Goal: Task Accomplishment & Management: Complete application form

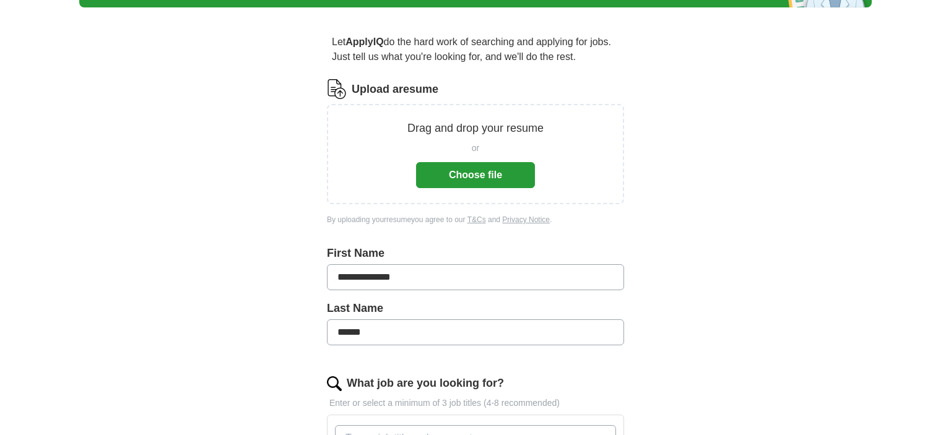
scroll to position [131, 0]
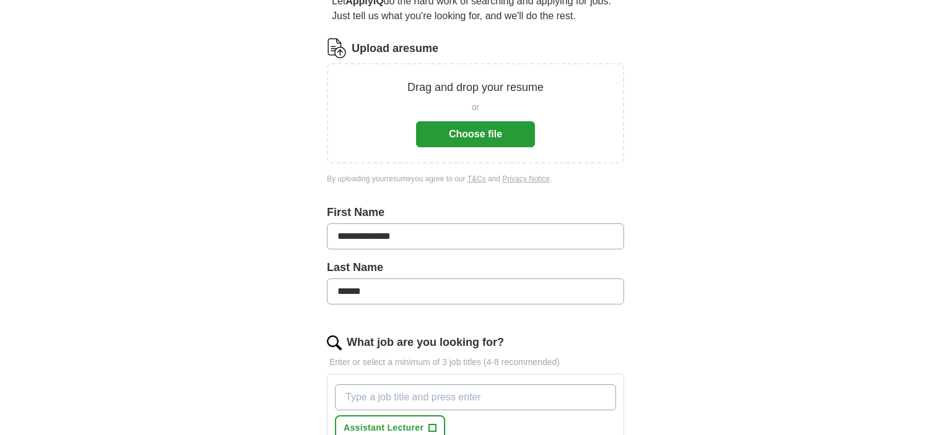
click at [484, 136] on button "Choose file" at bounding box center [475, 134] width 119 height 26
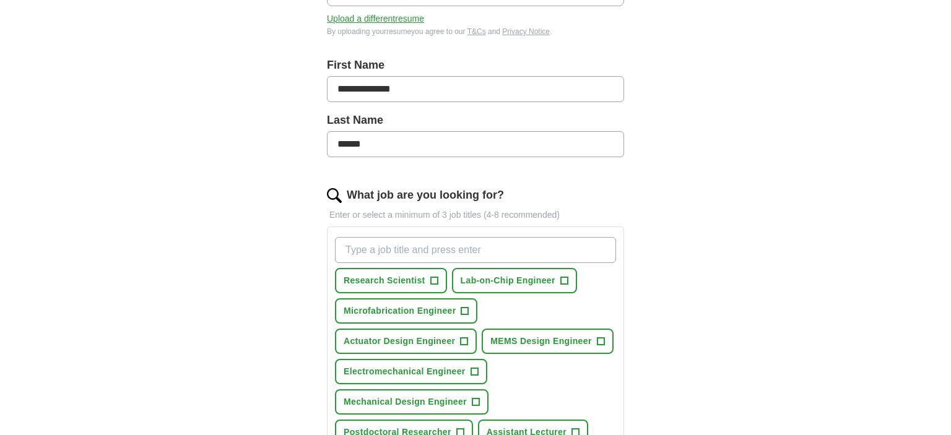
scroll to position [261, 0]
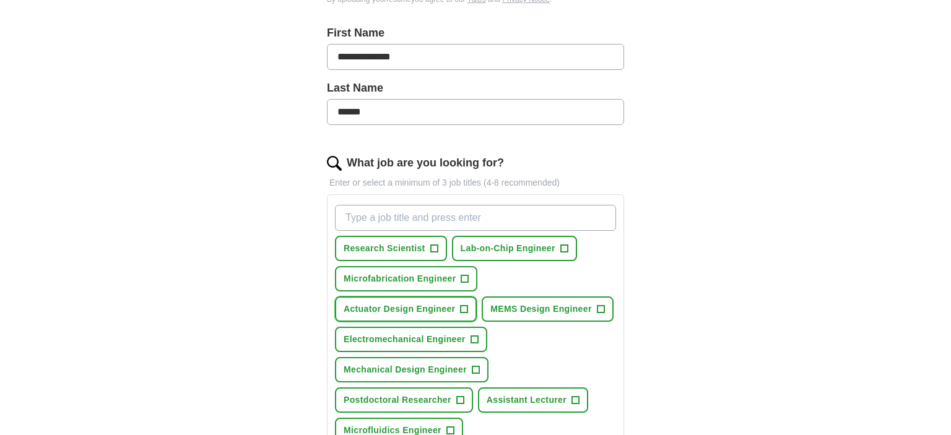
click at [464, 305] on span "+" at bounding box center [464, 310] width 7 height 10
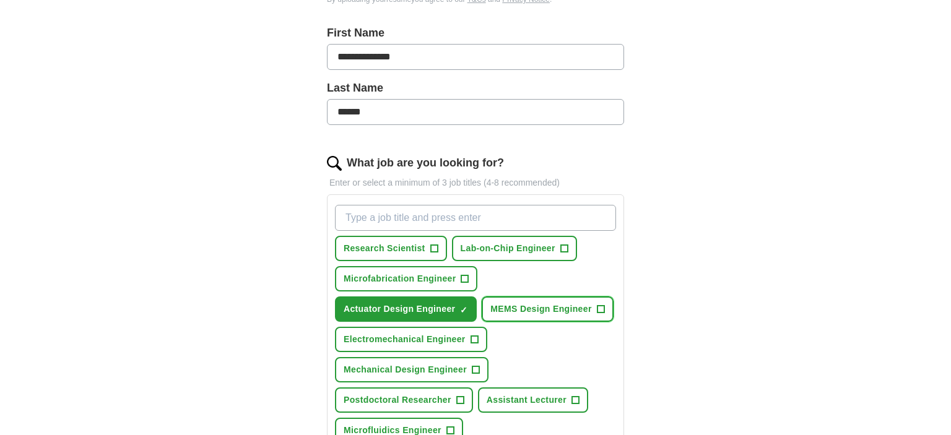
click at [599, 305] on span "+" at bounding box center [600, 310] width 7 height 10
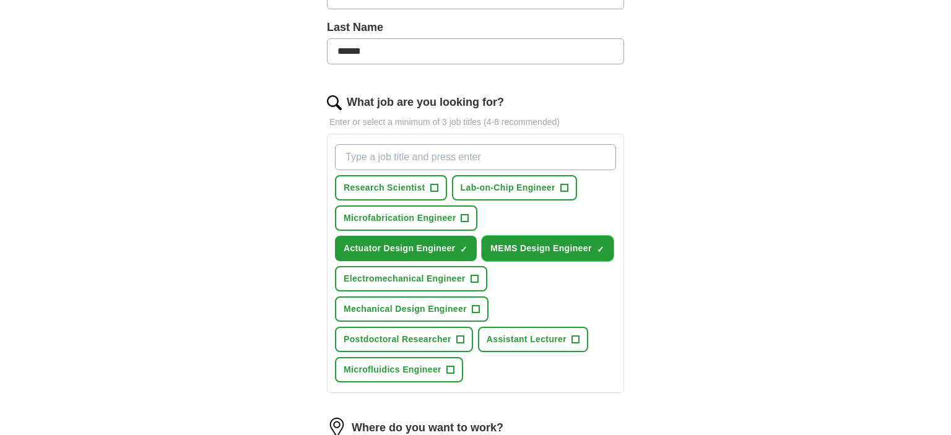
scroll to position [327, 0]
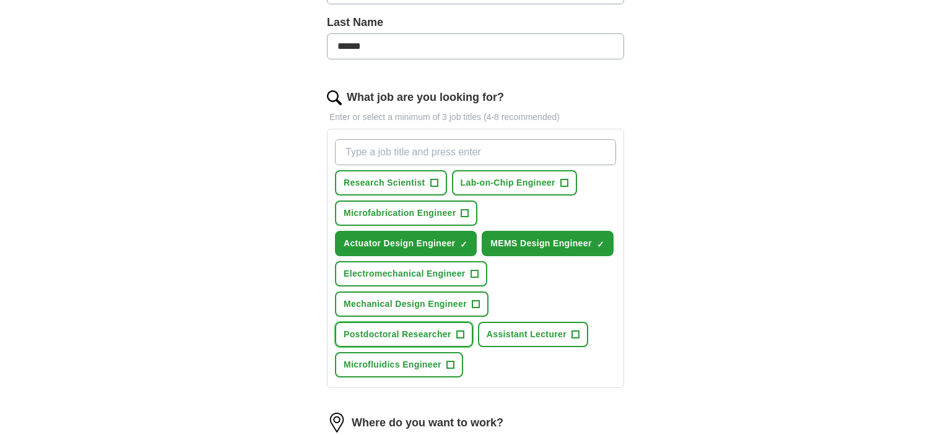
click at [459, 331] on span "+" at bounding box center [459, 335] width 7 height 10
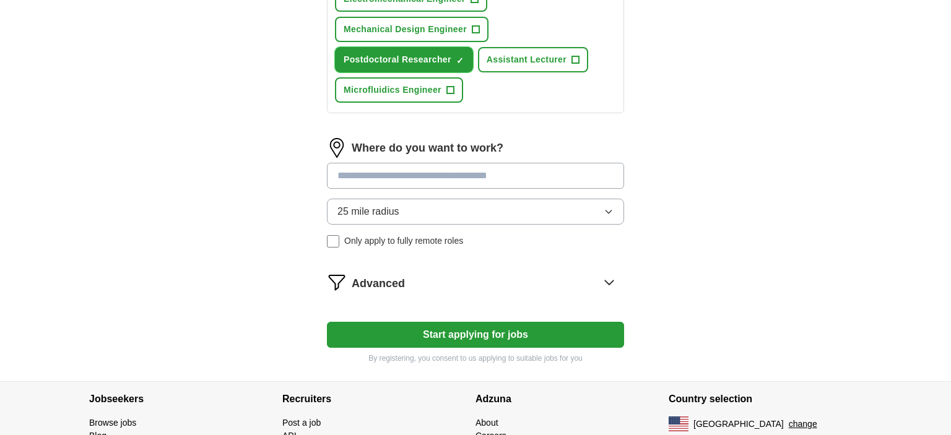
scroll to position [603, 0]
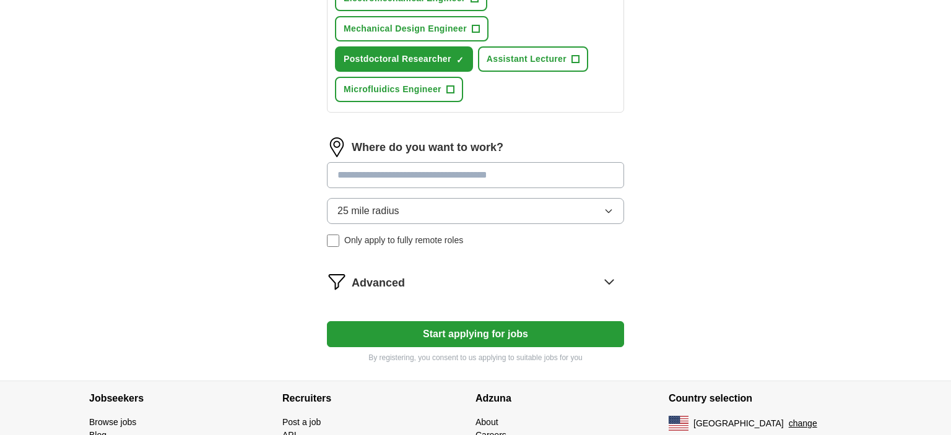
click at [611, 206] on icon "button" at bounding box center [609, 211] width 10 height 10
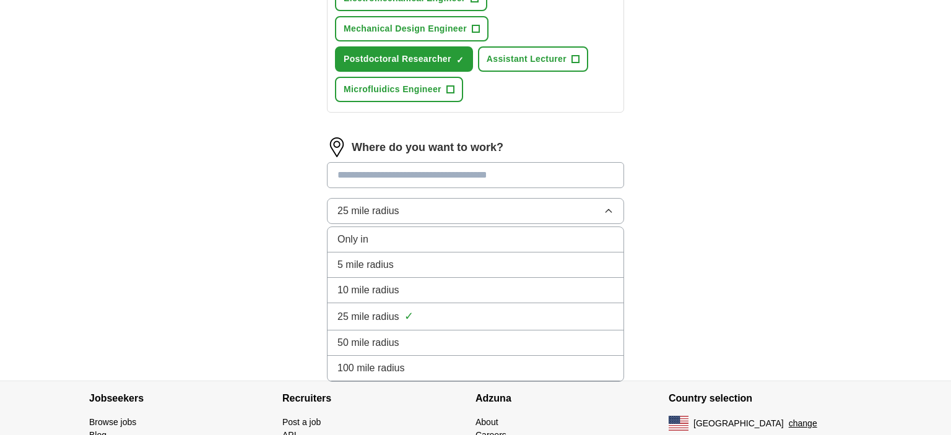
click at [611, 206] on icon "button" at bounding box center [609, 211] width 10 height 10
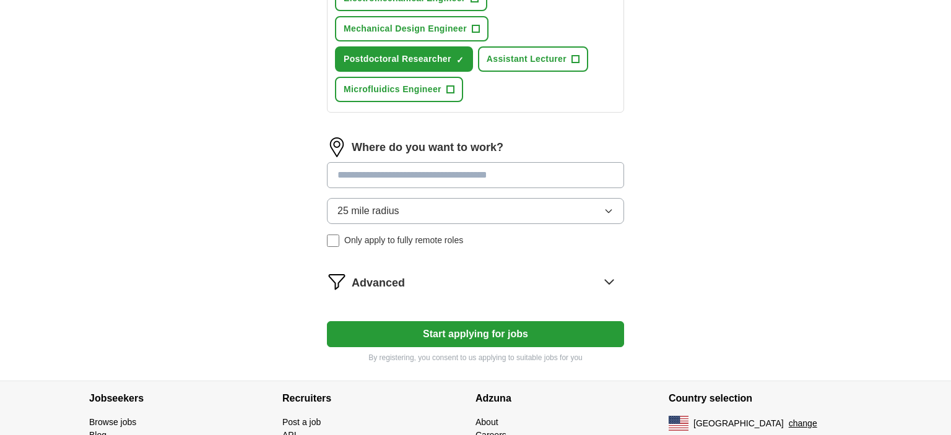
click at [417, 165] on input at bounding box center [475, 175] width 297 height 26
type input "***"
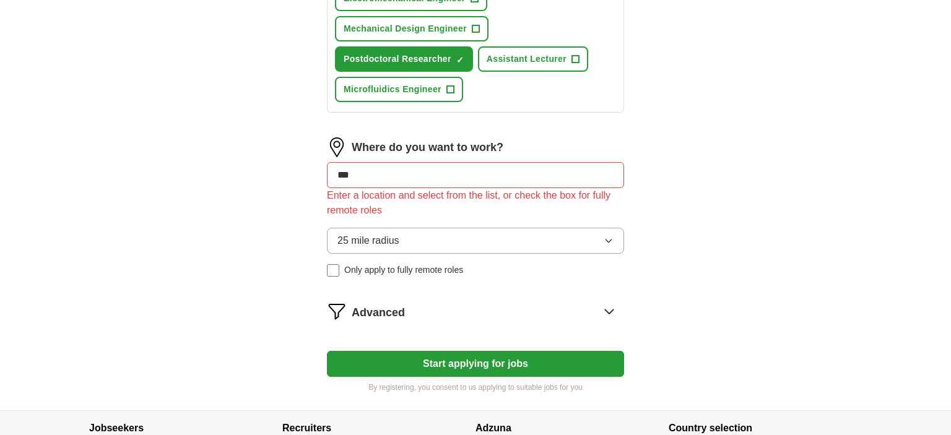
drag, startPoint x: 375, startPoint y: 169, endPoint x: 306, endPoint y: 173, distance: 68.9
click at [327, 173] on input "***" at bounding box center [475, 175] width 297 height 26
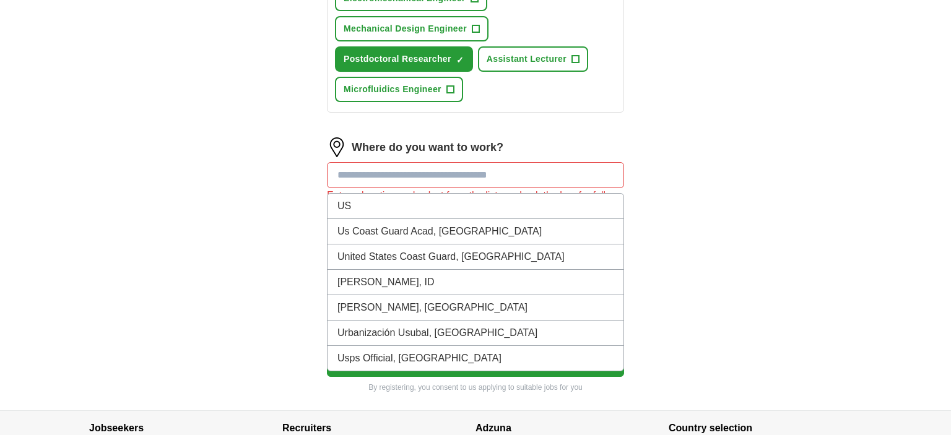
click at [616, 233] on li "Us Coast Guard Acad, [GEOGRAPHIC_DATA]" at bounding box center [476, 231] width 296 height 25
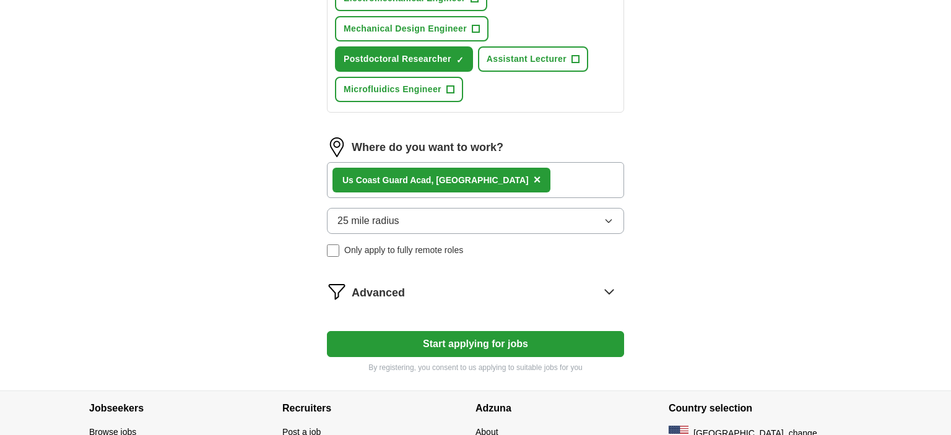
click at [608, 216] on icon "button" at bounding box center [609, 221] width 10 height 10
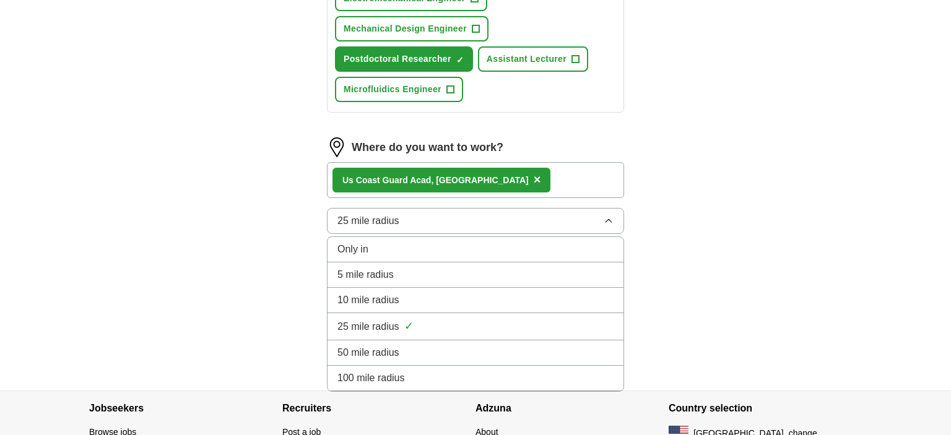
click at [549, 371] on div "100 mile radius" at bounding box center [476, 378] width 276 height 15
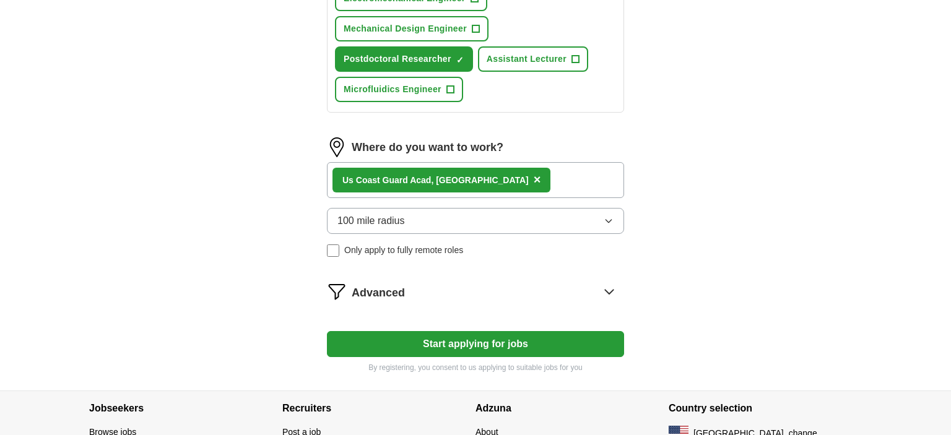
click at [534, 175] on span "×" at bounding box center [537, 180] width 7 height 14
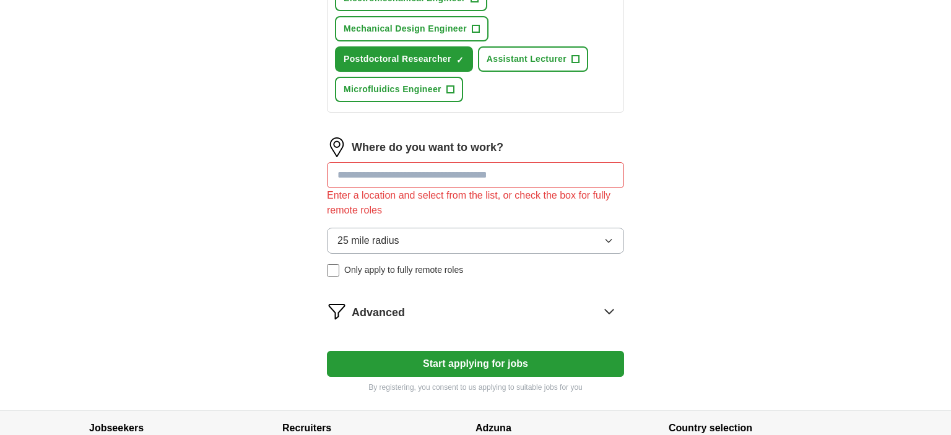
click at [468, 351] on button "Start applying for jobs" at bounding box center [475, 364] width 297 height 26
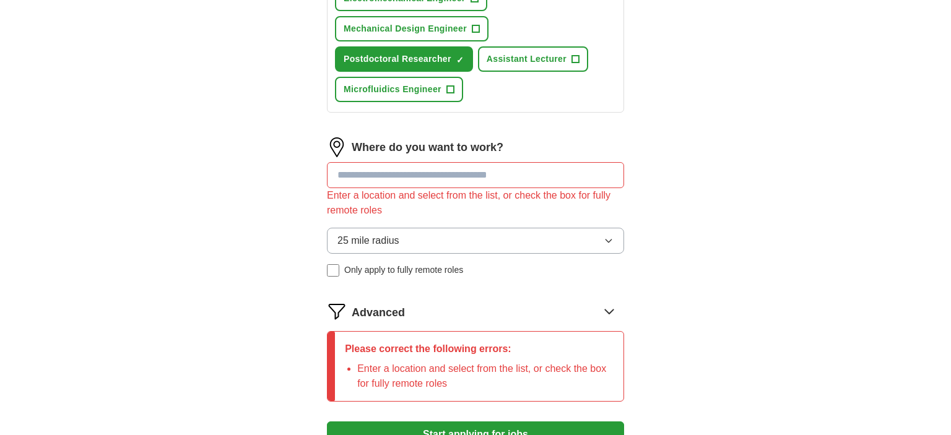
click at [619, 231] on button "25 mile radius" at bounding box center [475, 241] width 297 height 26
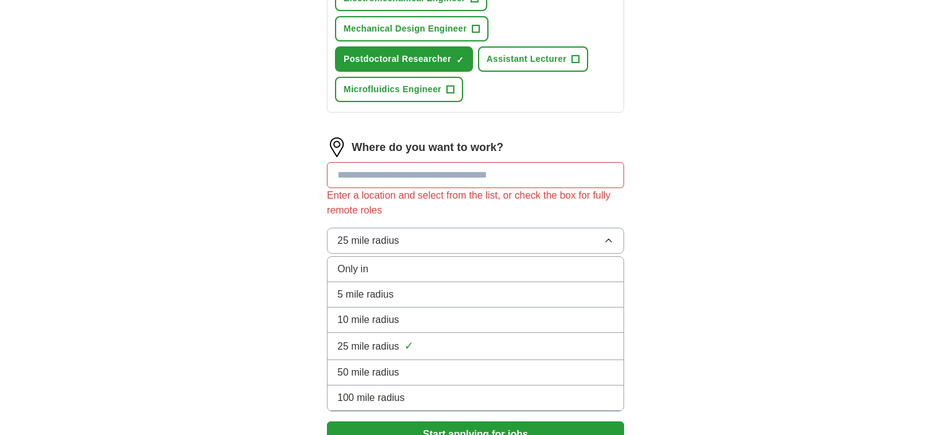
click at [468, 386] on li "100 mile radius" at bounding box center [476, 398] width 296 height 25
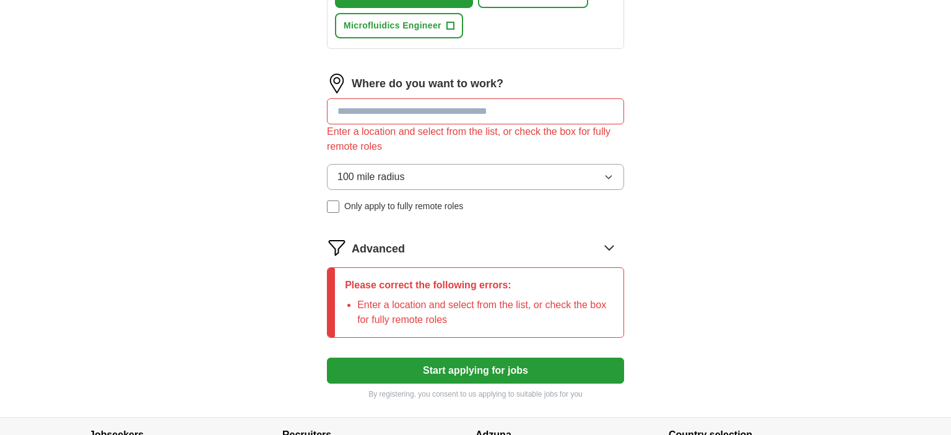
scroll to position [668, 0]
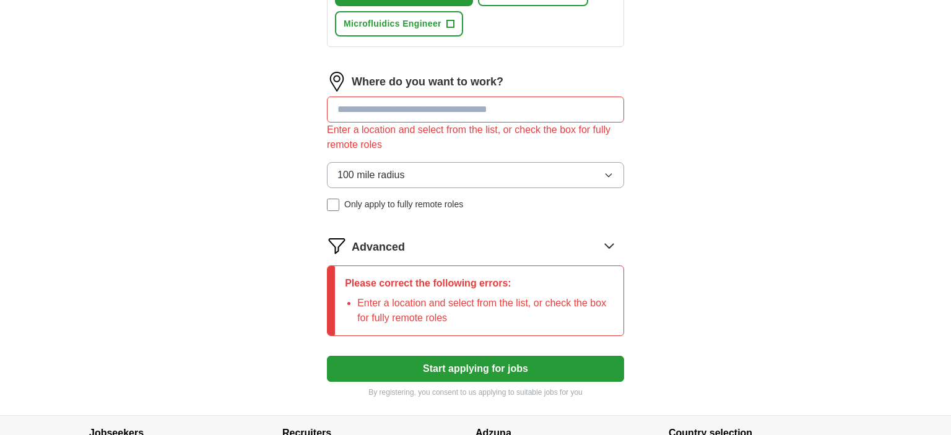
click at [472, 364] on button "Start applying for jobs" at bounding box center [475, 369] width 297 height 26
click at [390, 98] on input at bounding box center [475, 110] width 297 height 26
click at [603, 167] on button "100 mile radius" at bounding box center [475, 175] width 297 height 26
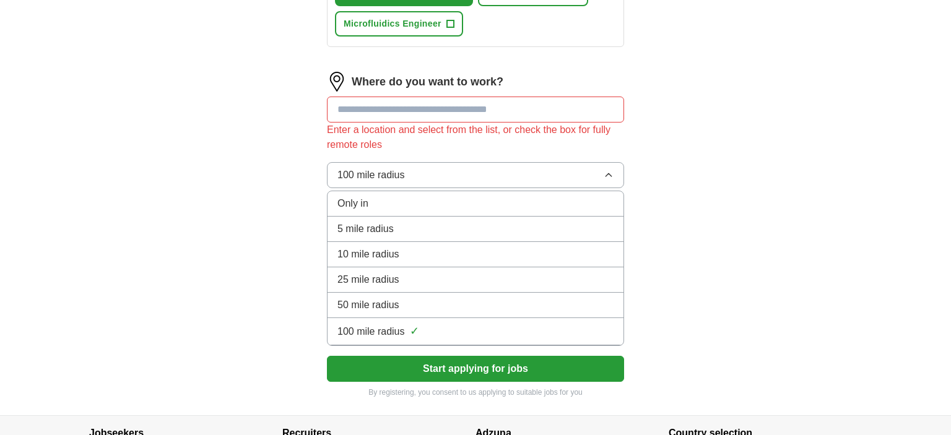
click at [603, 167] on button "100 mile radius" at bounding box center [475, 175] width 297 height 26
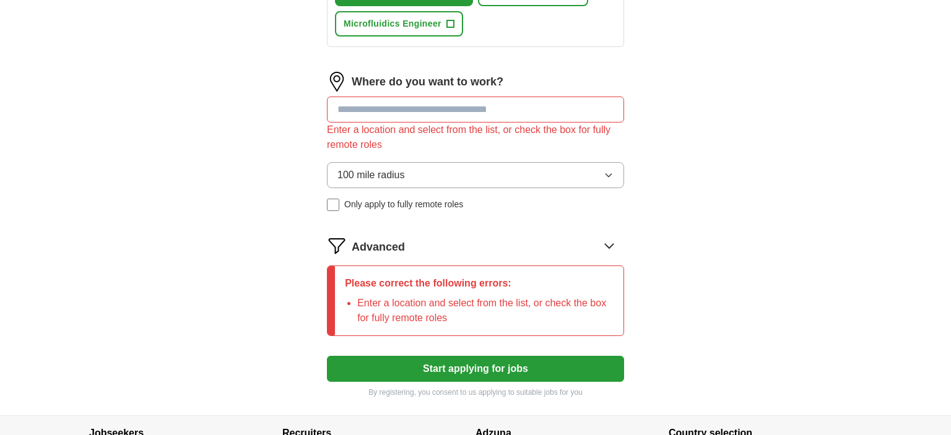
click at [365, 103] on input at bounding box center [475, 110] width 297 height 26
type input "***"
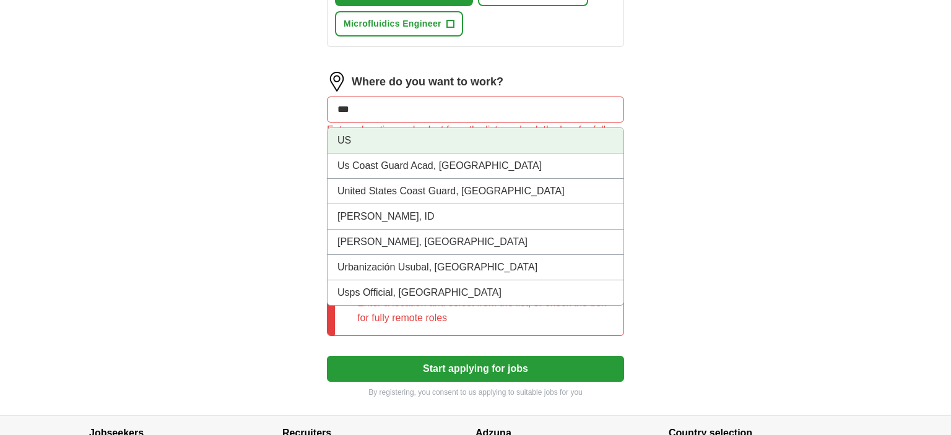
click at [482, 139] on li "US" at bounding box center [476, 140] width 296 height 25
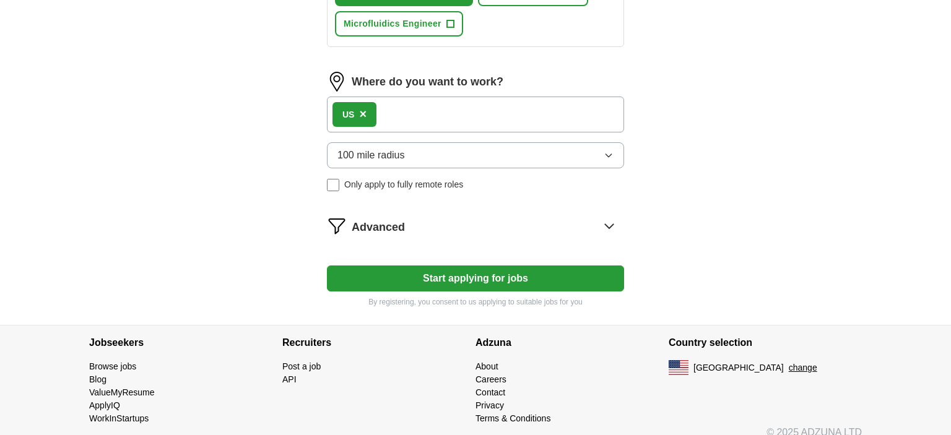
click at [489, 272] on button "Start applying for jobs" at bounding box center [475, 279] width 297 height 26
select select "**"
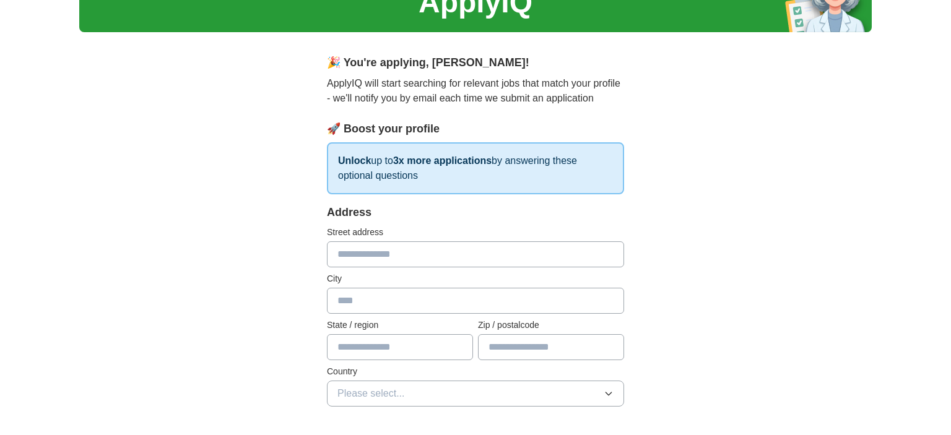
scroll to position [131, 0]
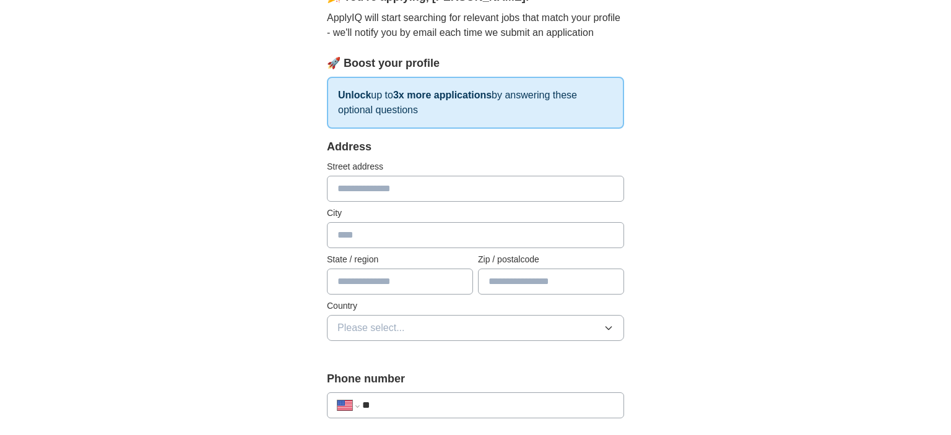
click at [363, 192] on input "text" at bounding box center [475, 189] width 297 height 26
type input "**********"
type input "******"
type input "*******"
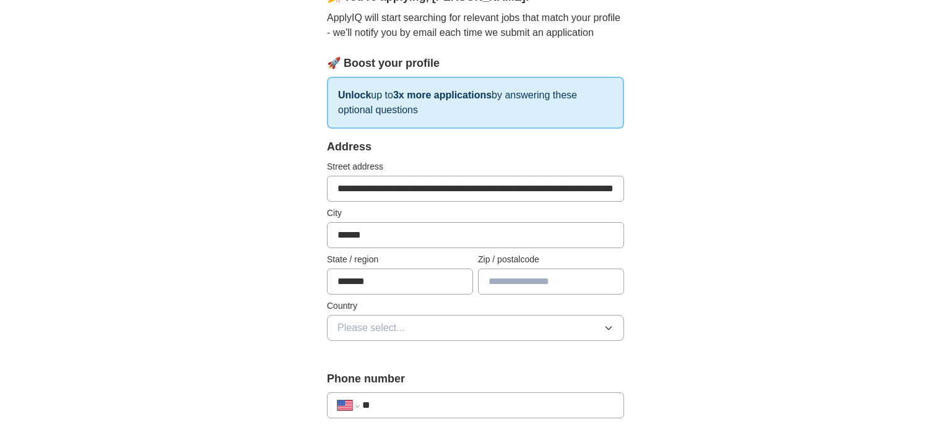
type input "*****"
type input "**********"
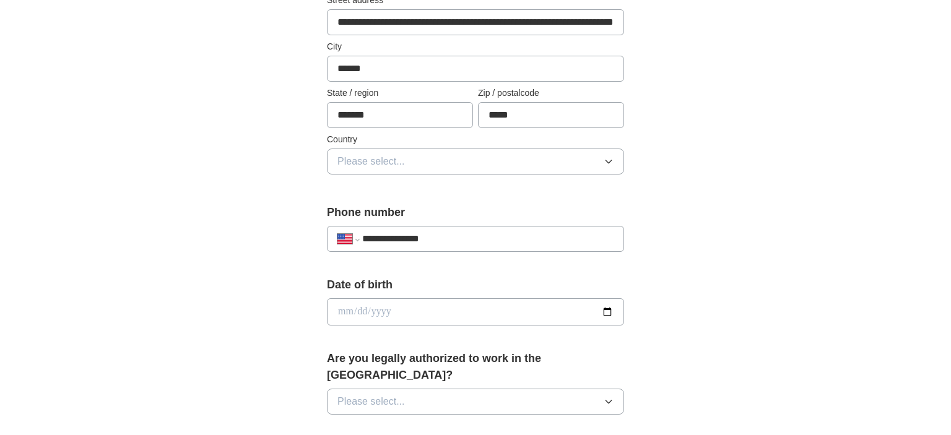
scroll to position [327, 0]
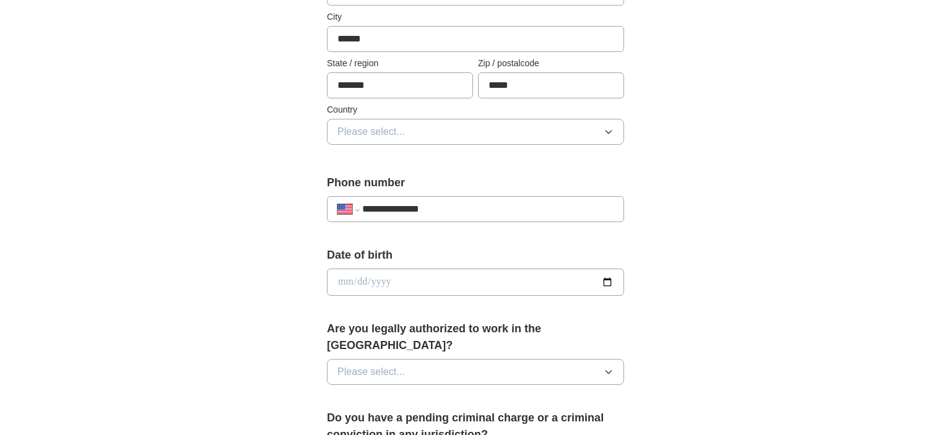
click at [451, 283] on input "date" at bounding box center [475, 282] width 297 height 27
type input "**********"
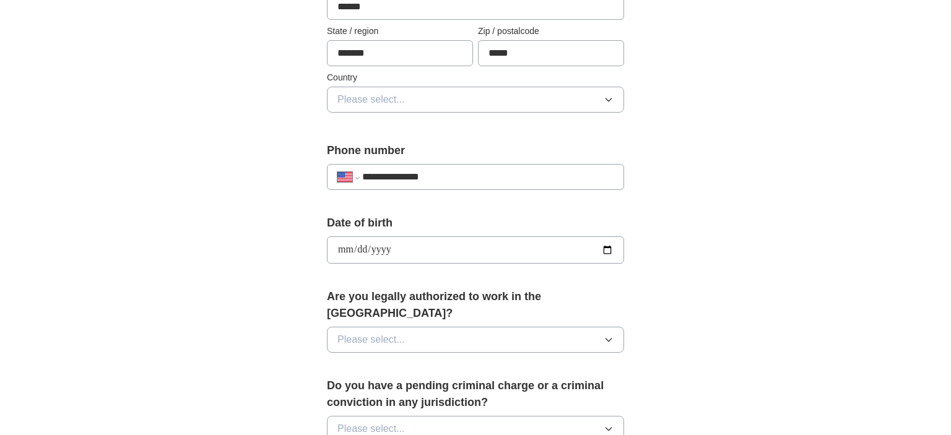
scroll to position [392, 0]
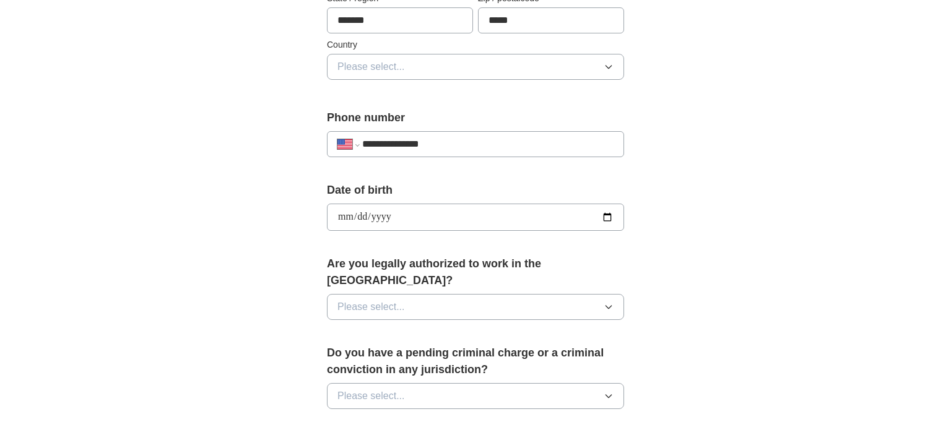
click at [609, 302] on icon "button" at bounding box center [609, 307] width 10 height 10
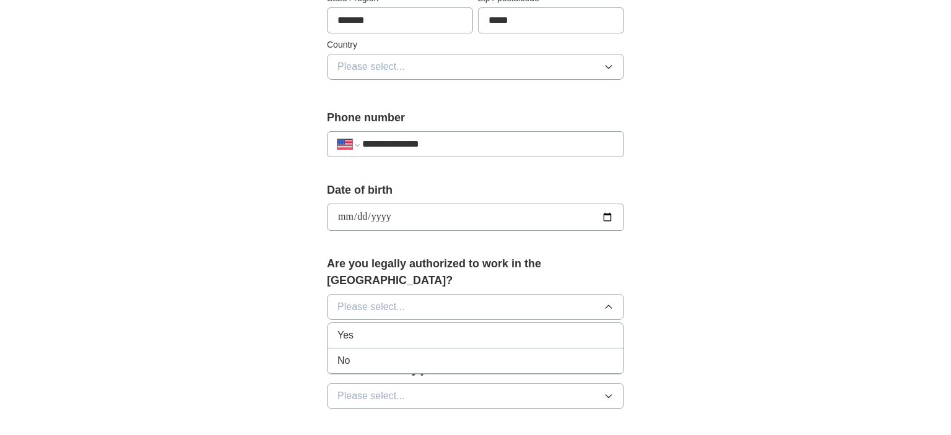
click at [422, 328] on div "Yes" at bounding box center [476, 335] width 276 height 15
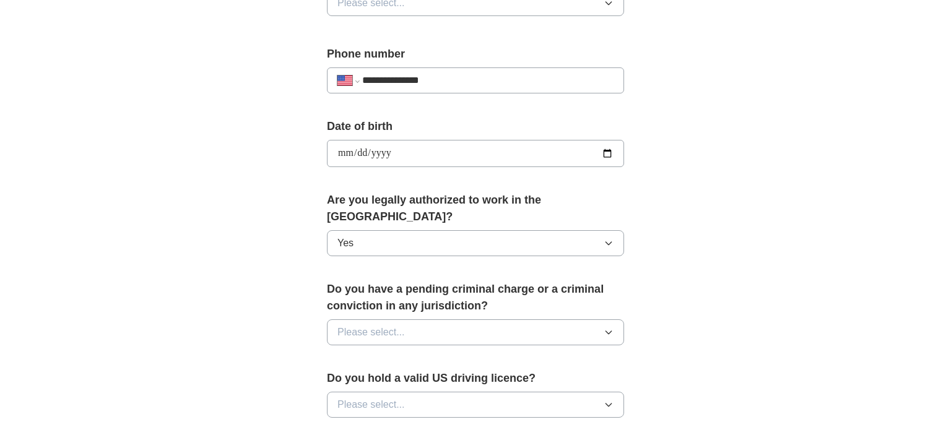
scroll to position [458, 0]
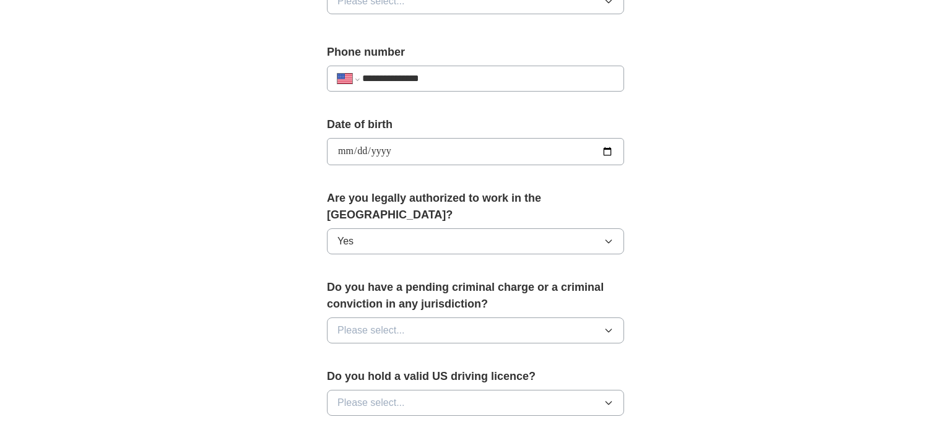
click at [601, 318] on button "Please select..." at bounding box center [475, 331] width 297 height 26
click at [446, 377] on div "No" at bounding box center [476, 384] width 276 height 15
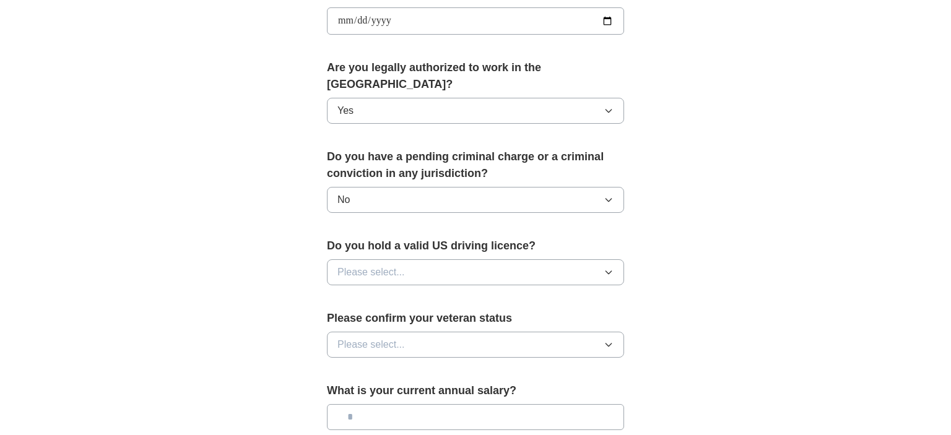
click at [605, 268] on icon "button" at bounding box center [609, 273] width 10 height 10
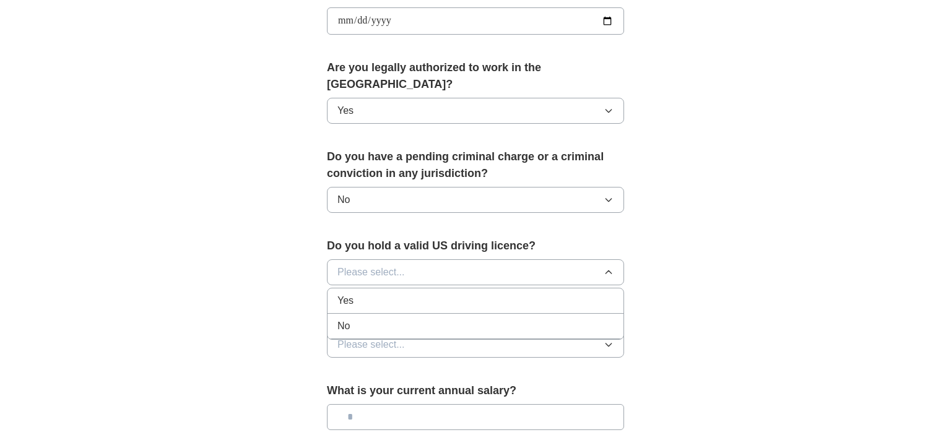
click at [446, 319] on div "No" at bounding box center [476, 326] width 276 height 15
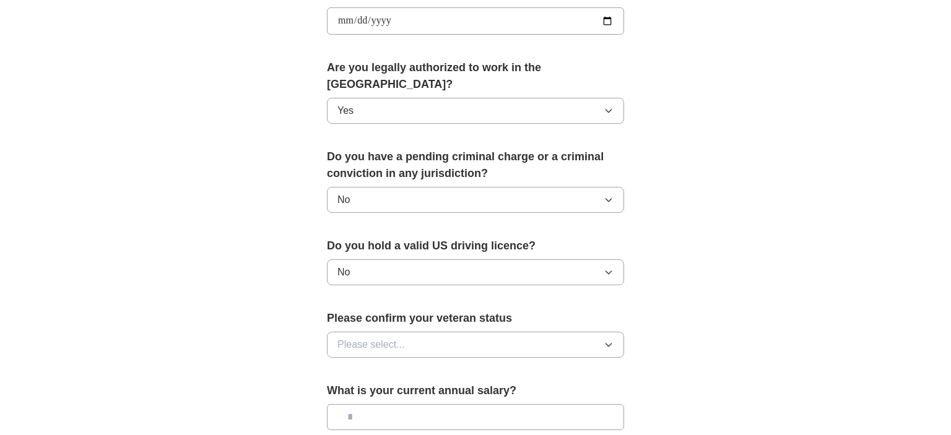
click at [604, 340] on icon "button" at bounding box center [609, 345] width 10 height 10
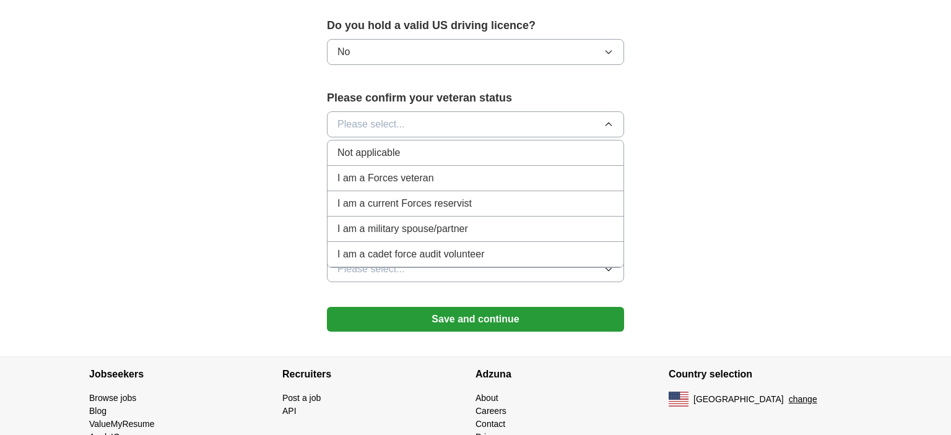
scroll to position [834, 0]
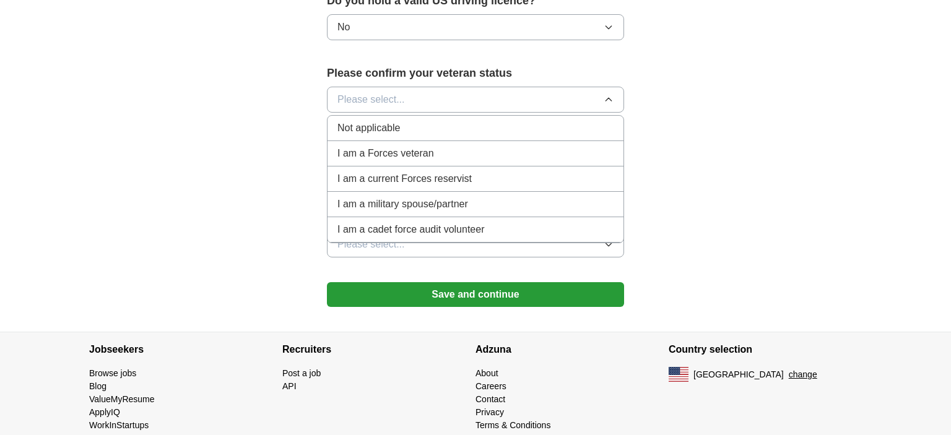
click at [512, 121] on div "Not applicable" at bounding box center [476, 128] width 276 height 15
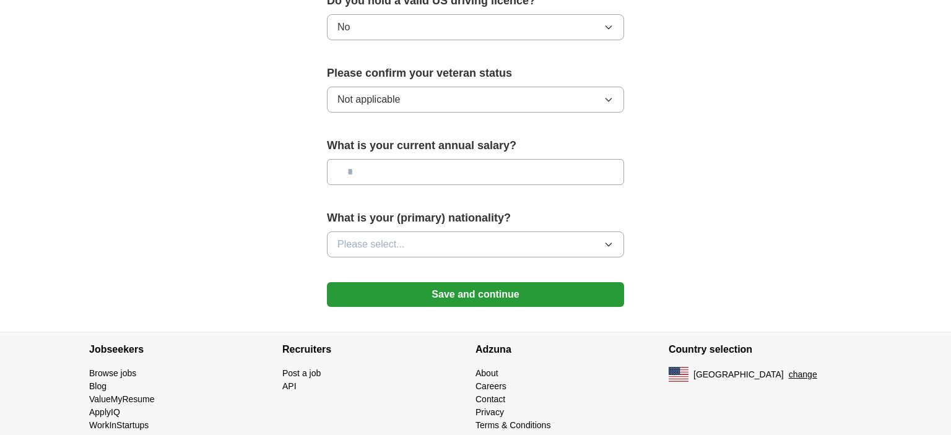
click at [479, 159] on input "text" at bounding box center [475, 172] width 297 height 26
type input "*******"
click at [610, 240] on icon "button" at bounding box center [609, 245] width 10 height 10
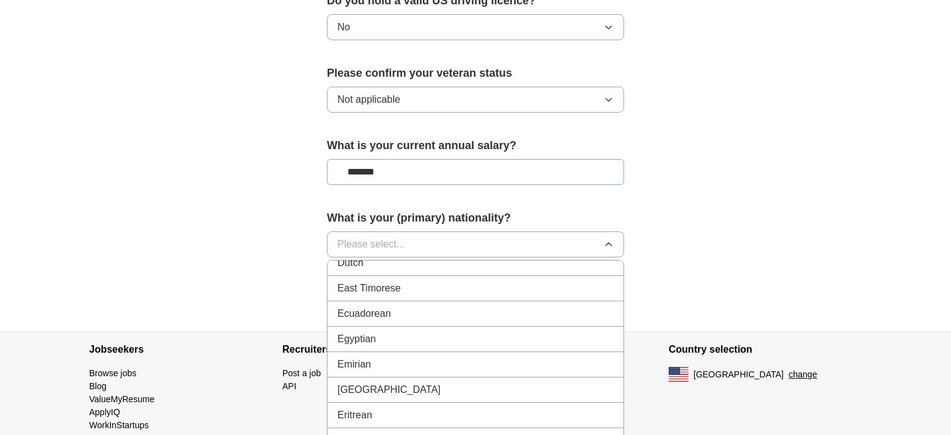
scroll to position [1325, 0]
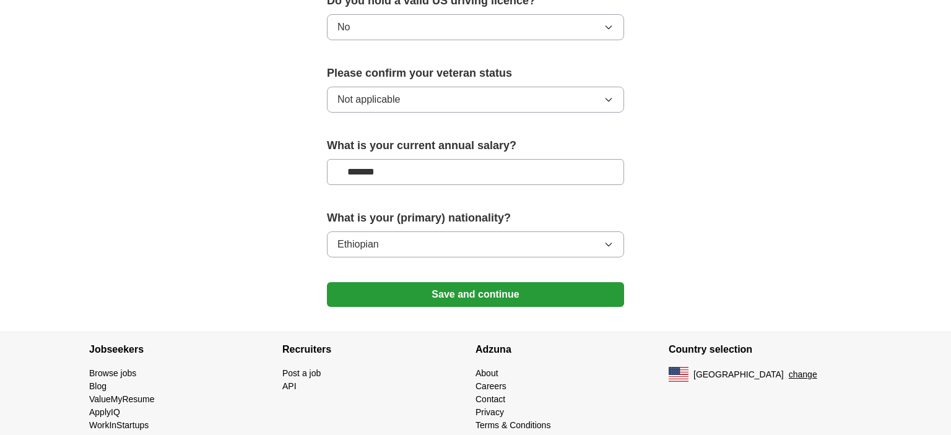
click at [485, 282] on button "Save and continue" at bounding box center [475, 294] width 297 height 25
